Goal: Register for event/course

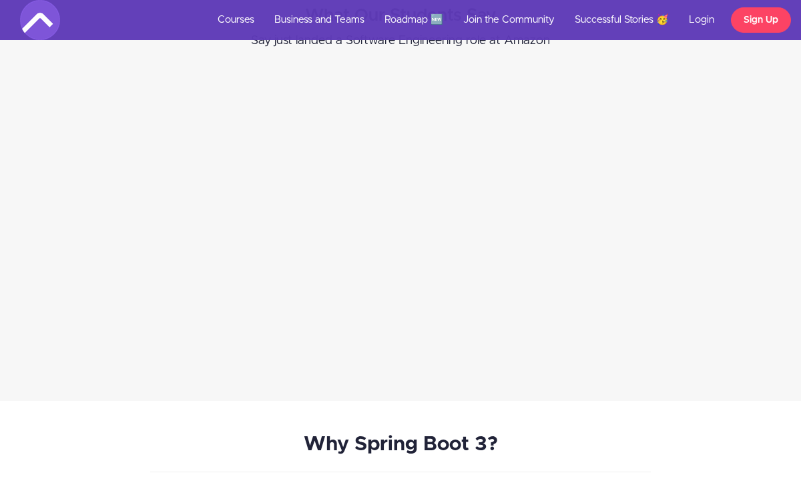
scroll to position [3162, 0]
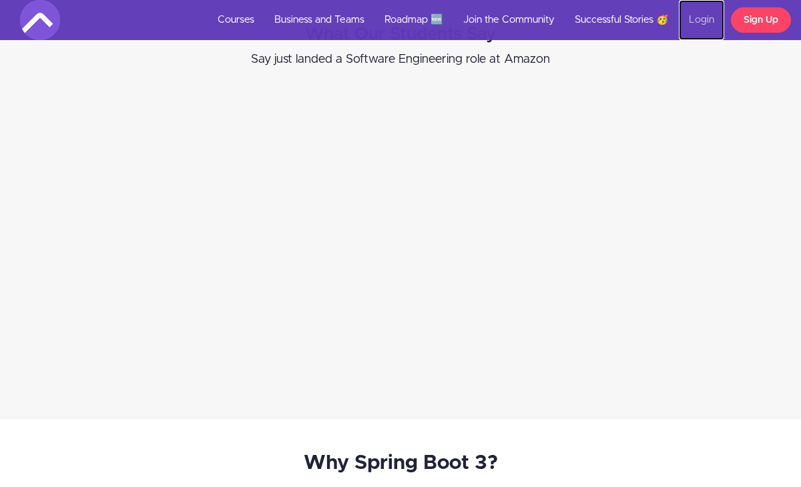
click at [709, 19] on link "Login" at bounding box center [701, 20] width 45 height 40
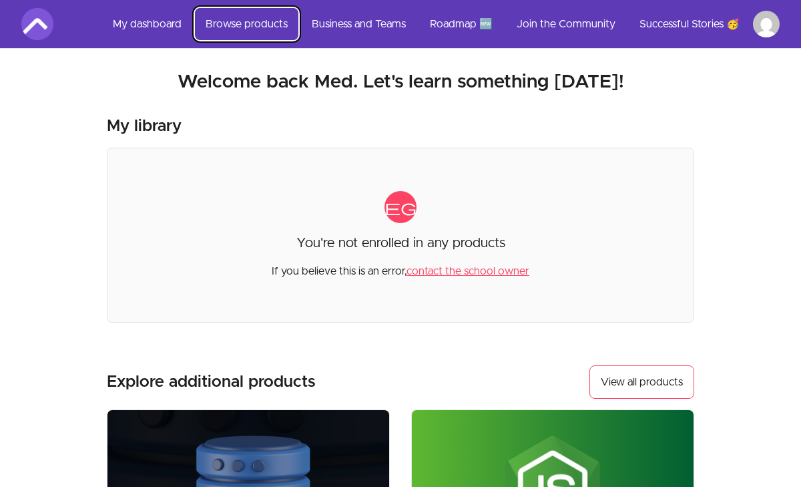
click at [266, 22] on link "Browse products" at bounding box center [246, 24] width 103 height 32
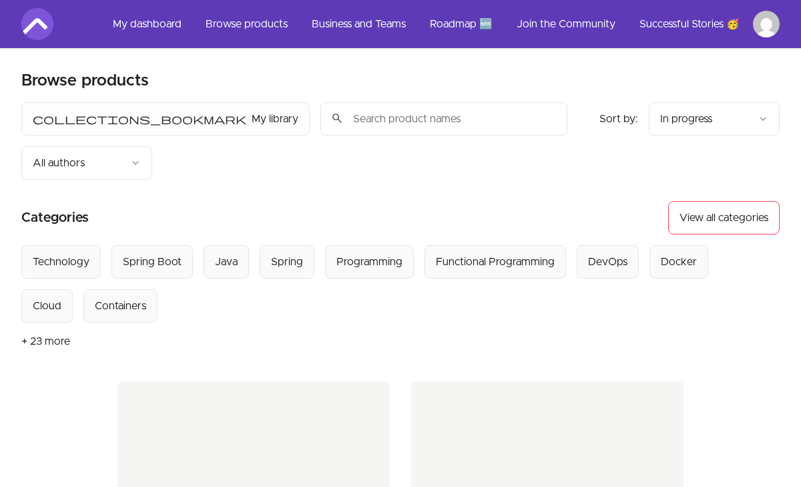
click at [320, 118] on input "search" at bounding box center [443, 118] width 247 height 33
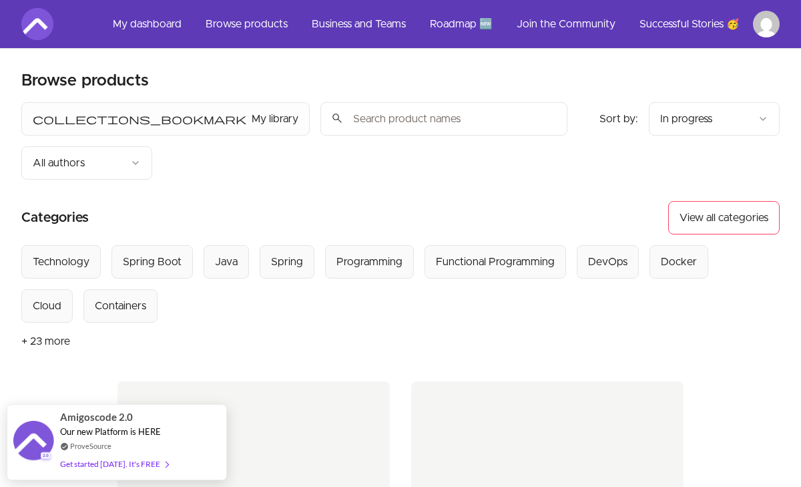
type input "spring"
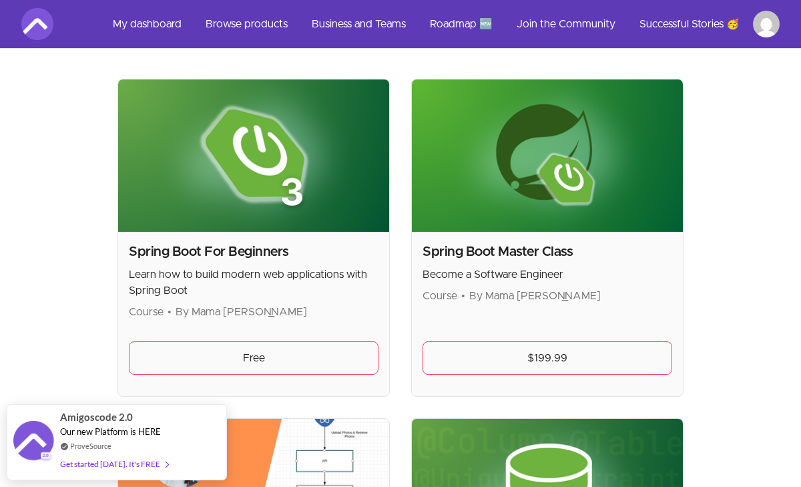
scroll to position [302, 0]
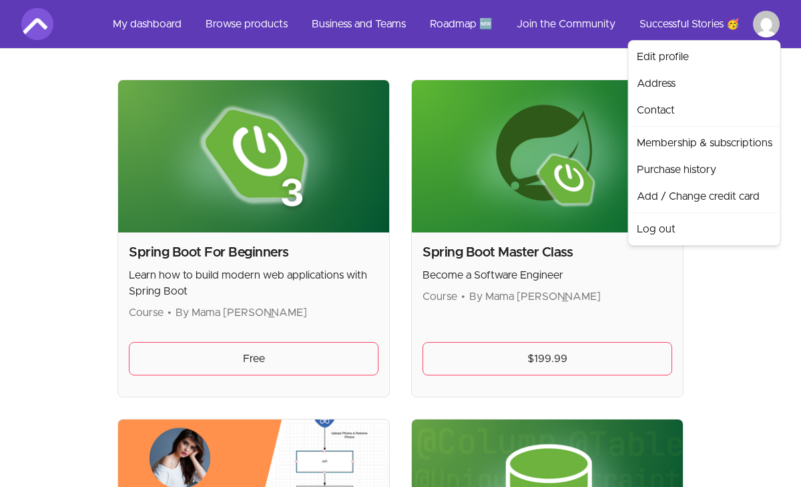
click at [771, 20] on html "Skip to main content Main menu Includes navigation links and user settings My d…" at bounding box center [400, 481] width 801 height 1566
click at [684, 83] on link "Address" at bounding box center [705, 83] width 146 height 27
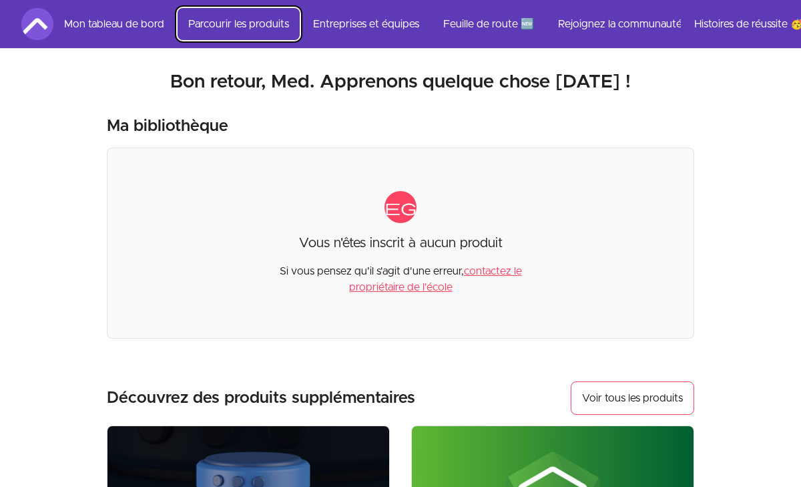
click at [247, 25] on font "Parcourir les produits" at bounding box center [238, 24] width 101 height 11
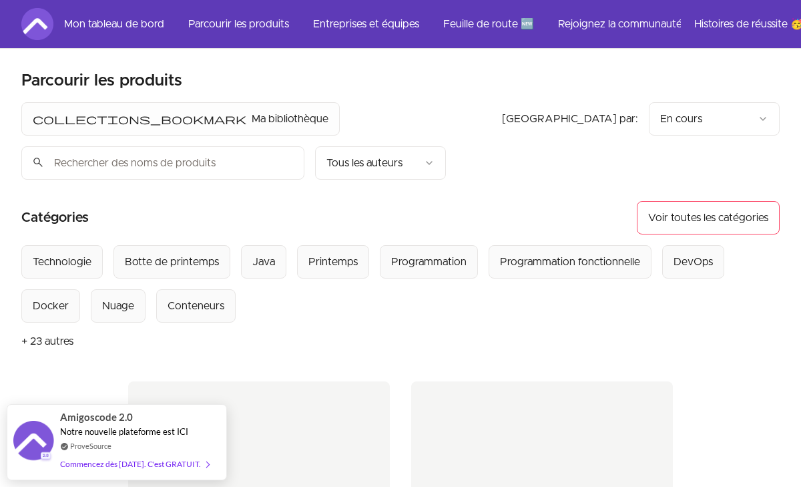
click at [289, 146] on input "search" at bounding box center [162, 162] width 283 height 33
type input "spring"
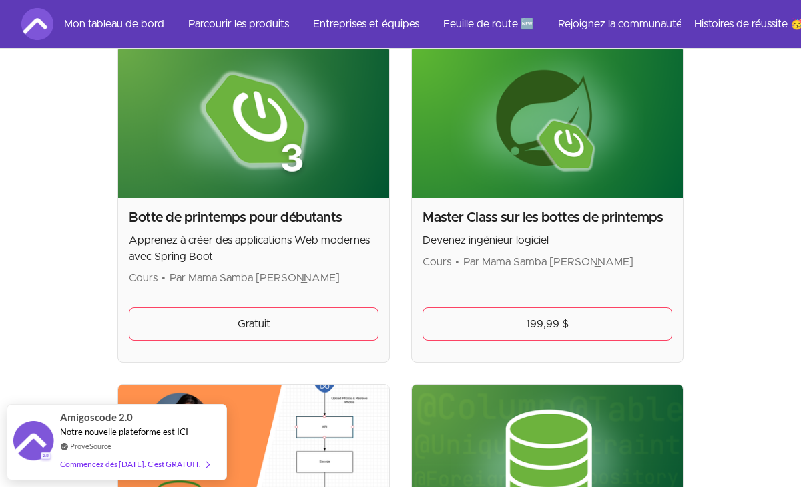
scroll to position [334, 0]
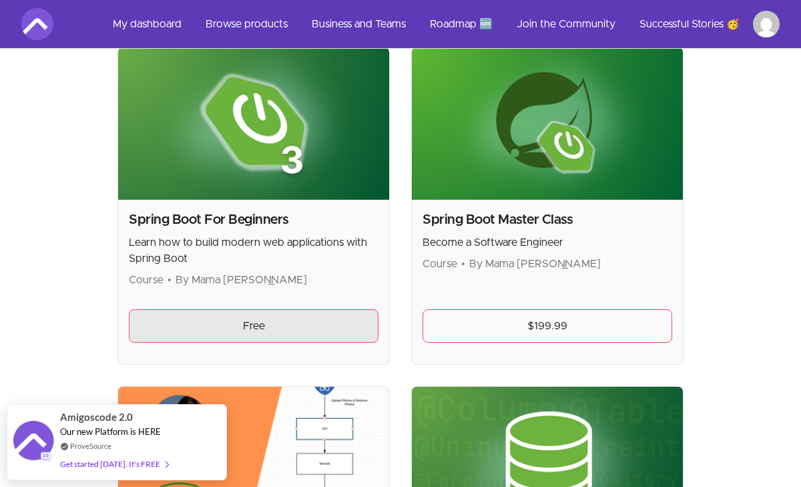
click at [284, 309] on link "Free" at bounding box center [254, 325] width 250 height 33
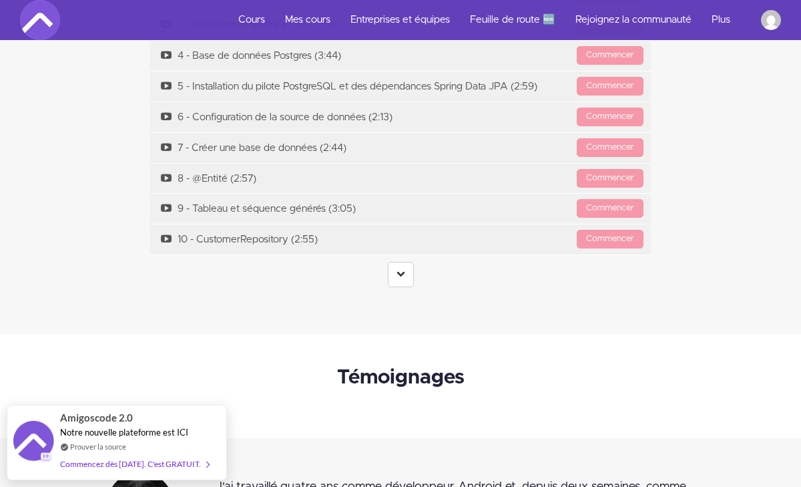
scroll to position [4838, 0]
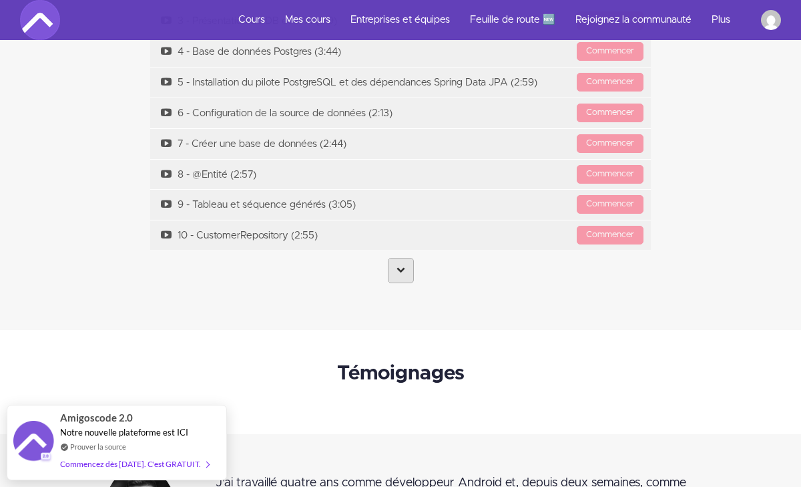
click at [406, 262] on link at bounding box center [401, 270] width 26 height 25
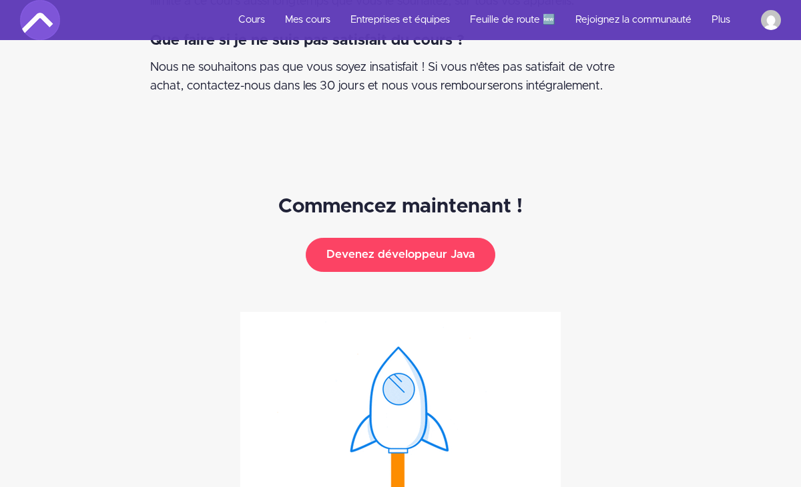
scroll to position [6853, 0]
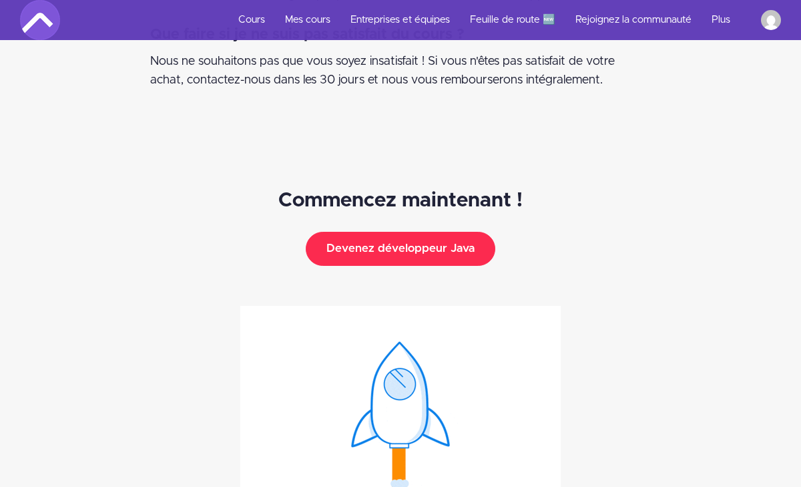
click at [416, 243] on font "Devenez développeur Java" at bounding box center [400, 248] width 148 height 11
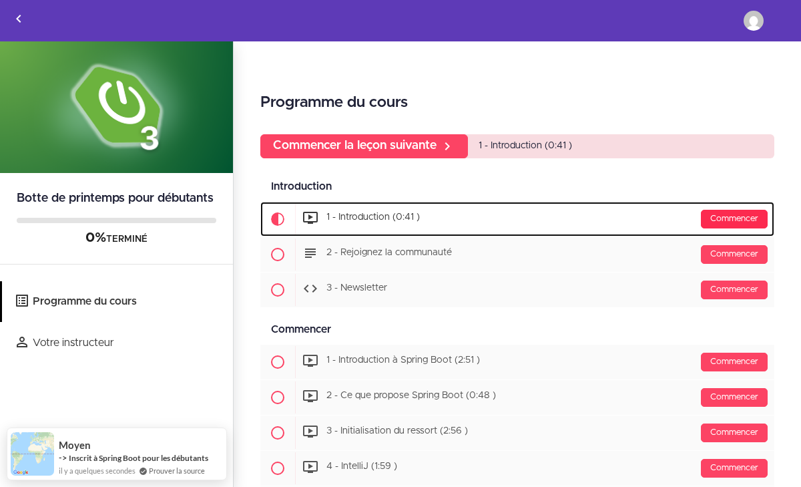
click at [727, 216] on font "Commencer" at bounding box center [734, 218] width 48 height 9
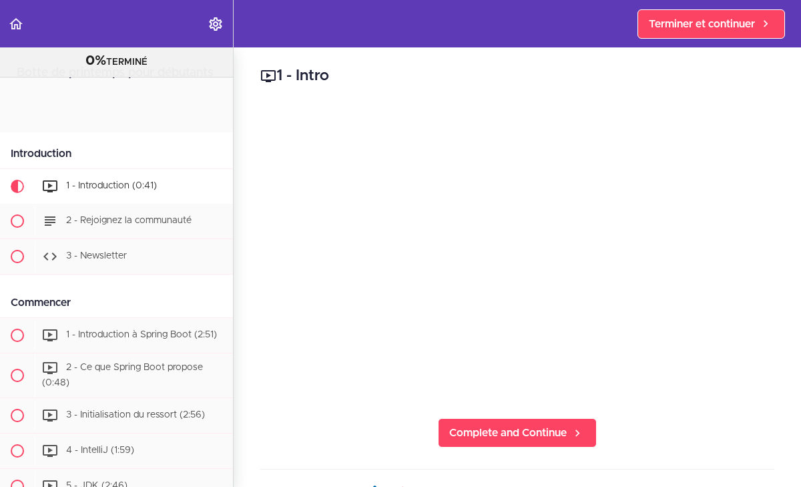
scroll to position [88, 0]
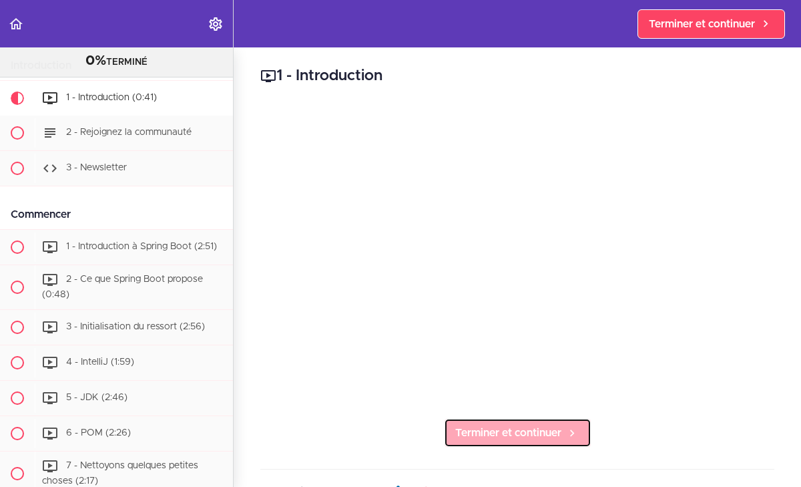
click at [541, 437] on font "Terminer et continuer" at bounding box center [508, 432] width 106 height 11
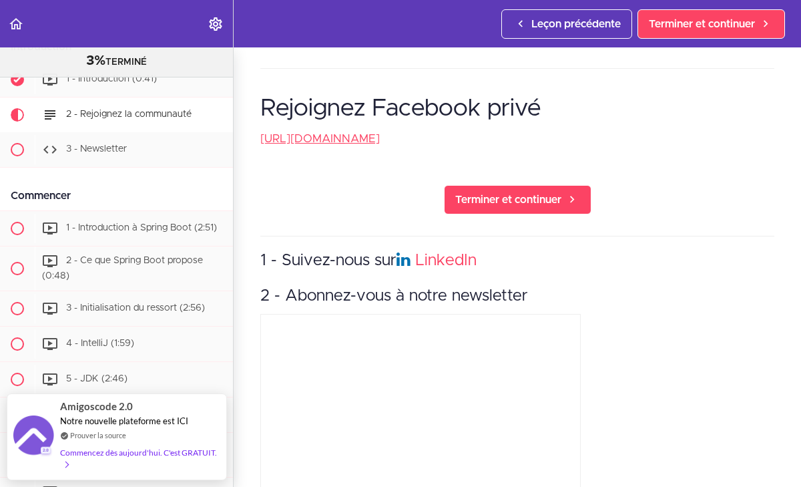
scroll to position [590, 0]
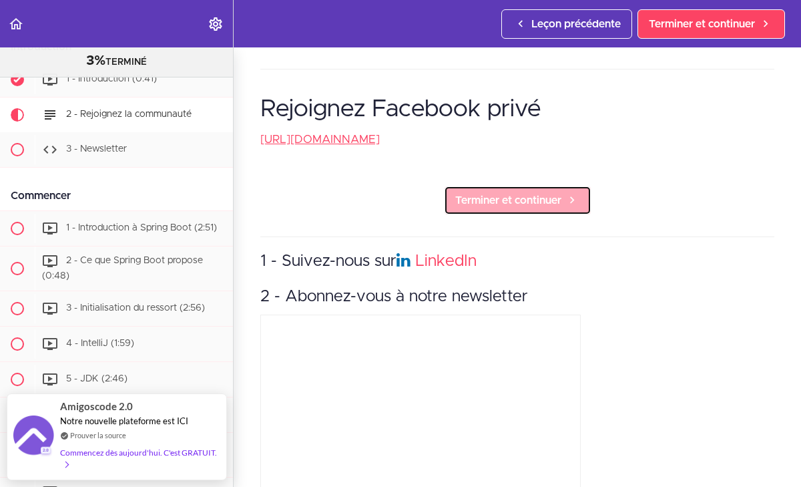
click at [511, 192] on span "Terminer et continuer" at bounding box center [508, 200] width 106 height 16
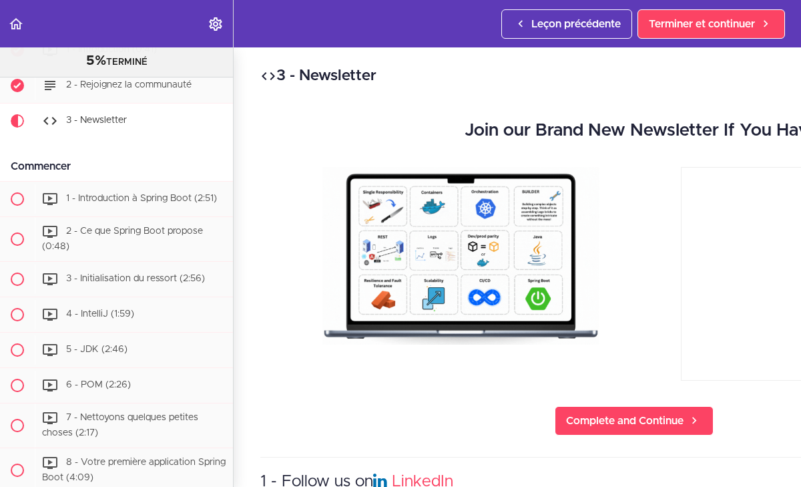
scroll to position [142, 0]
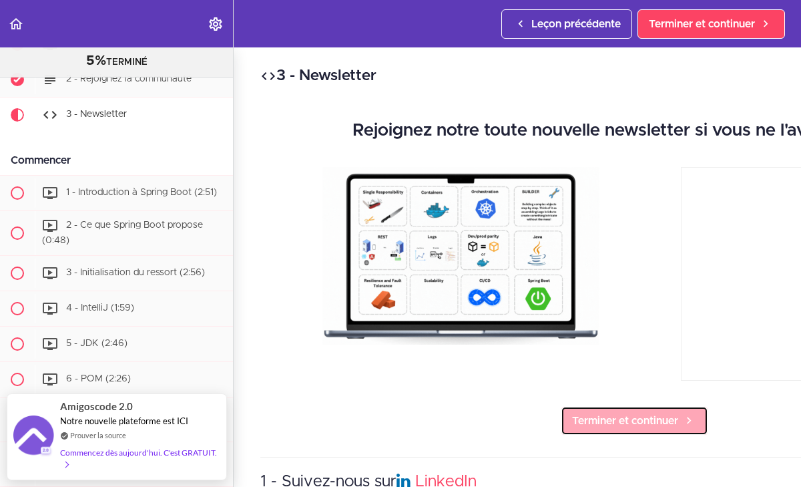
click at [618, 419] on font "Terminer et continuer" at bounding box center [625, 420] width 106 height 11
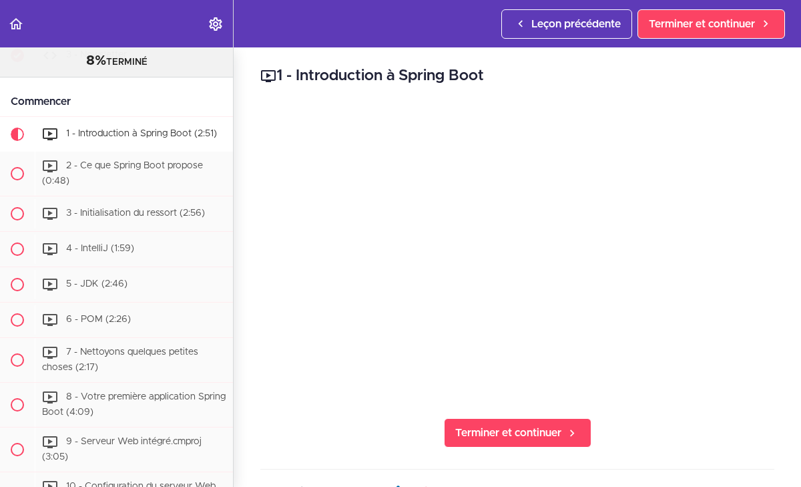
scroll to position [221, 0]
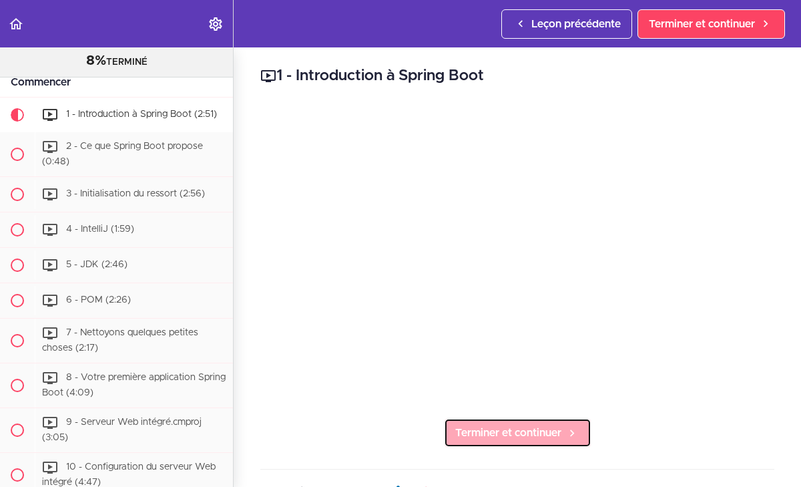
click at [514, 433] on font "Terminer et continuer" at bounding box center [508, 432] width 106 height 11
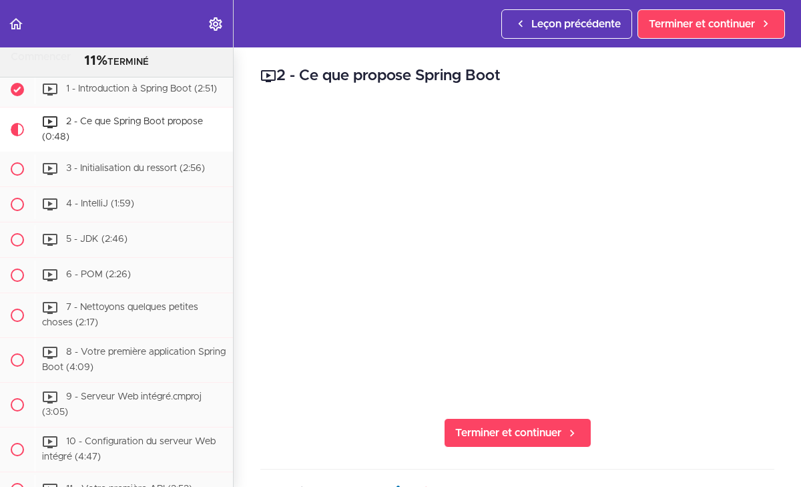
scroll to position [256, 0]
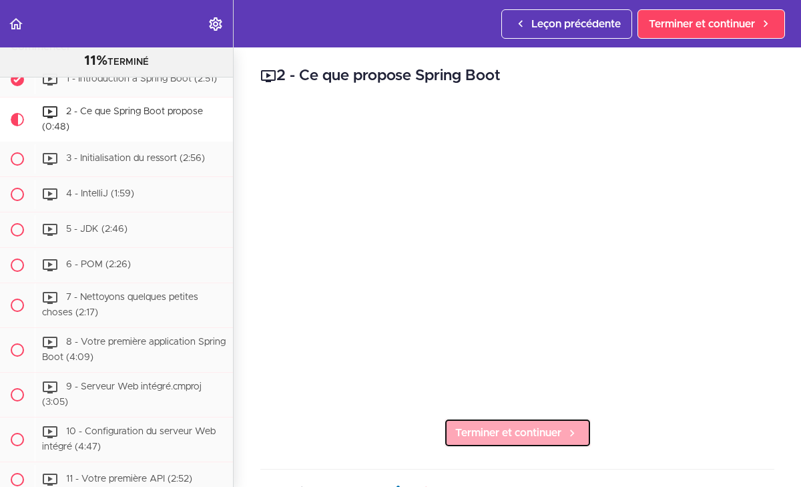
click at [486, 435] on font "Terminer et continuer" at bounding box center [508, 432] width 106 height 11
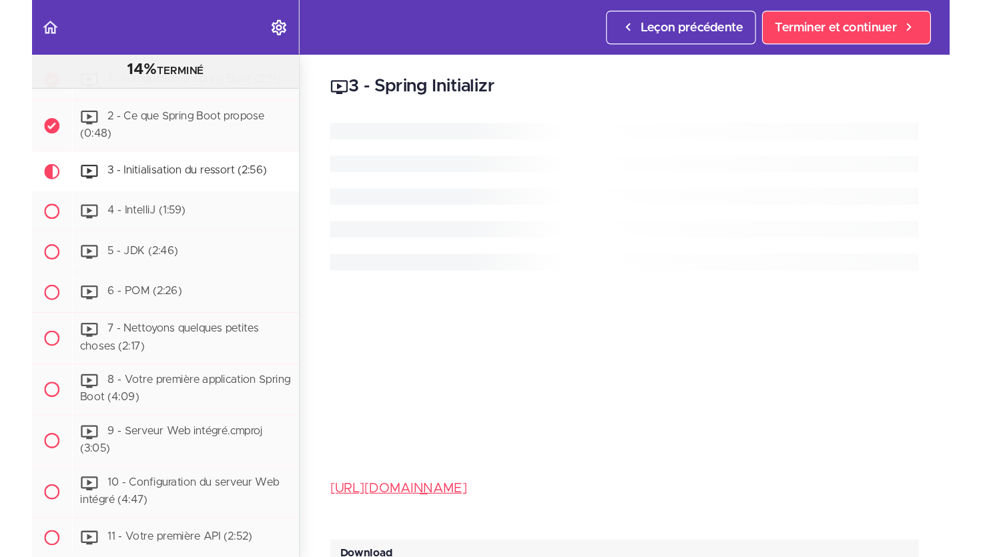
scroll to position [301, 0]
